Goal: Transaction & Acquisition: Download file/media

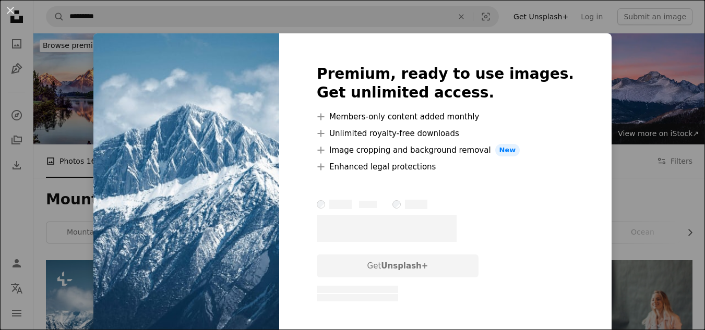
scroll to position [242, 0]
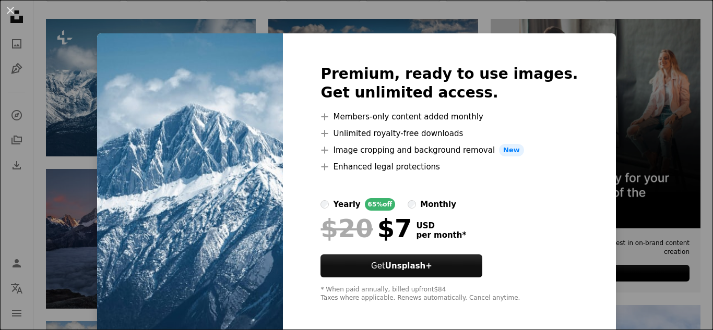
click at [594, 50] on div "An X shape Premium, ready to use images. Get unlimited access. A plus sign Memb…" at bounding box center [356, 165] width 713 height 330
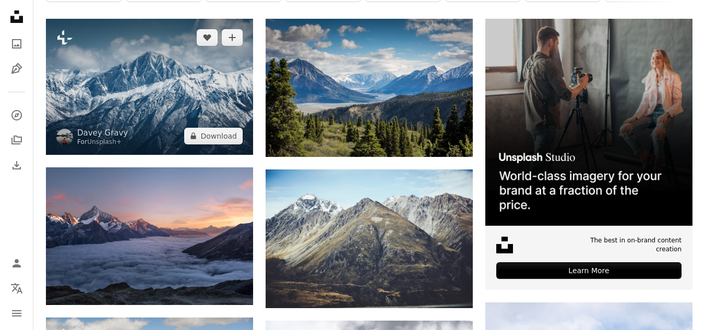
click at [160, 63] on img at bounding box center [149, 87] width 207 height 136
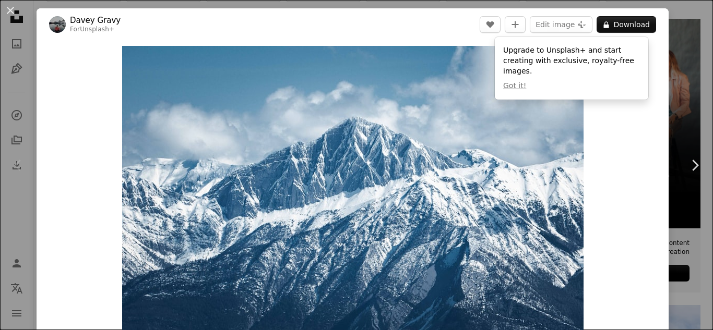
click at [676, 81] on div "An X shape Chevron left Chevron right Davey Gravy For Unsplash+ A heart A plus …" at bounding box center [356, 165] width 713 height 330
